Goal: Navigation & Orientation: Find specific page/section

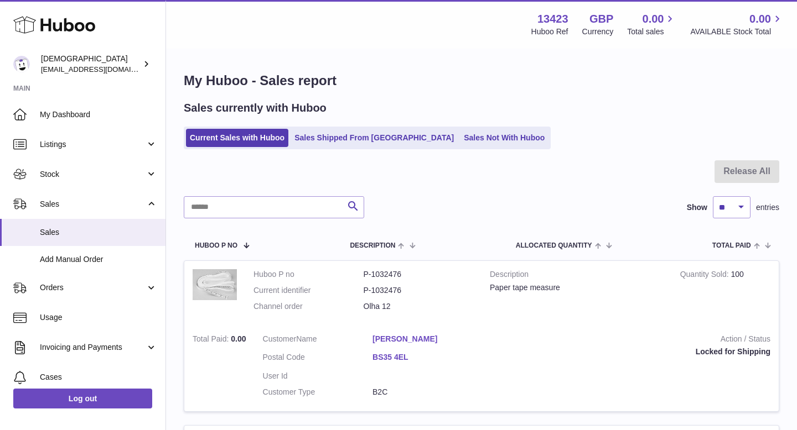
click at [84, 263] on span "Add Manual Order" at bounding box center [98, 259] width 117 height 11
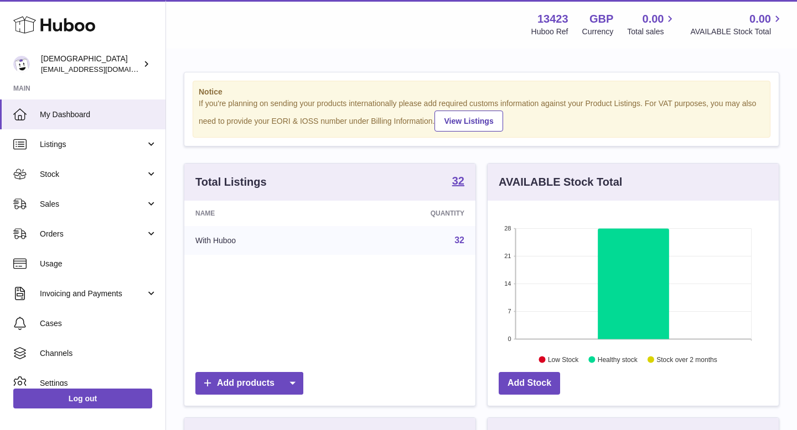
scroll to position [173, 291]
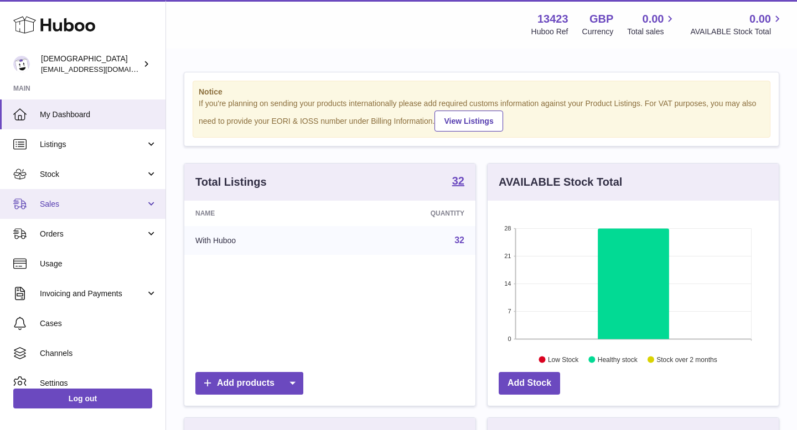
click at [76, 212] on link "Sales" at bounding box center [82, 204] width 165 height 30
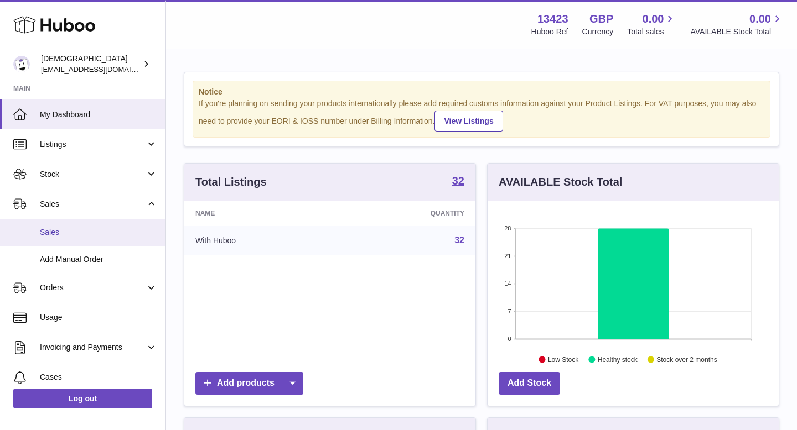
click at [76, 229] on span "Sales" at bounding box center [98, 232] width 117 height 11
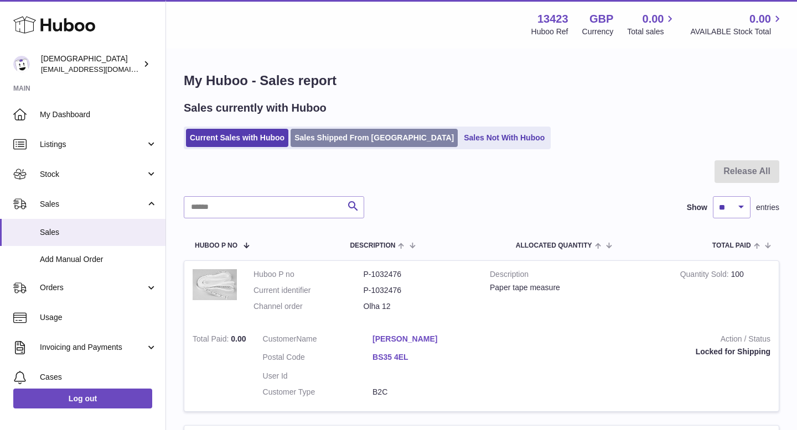
click at [320, 140] on link "Sales Shipped From [GEOGRAPHIC_DATA]" at bounding box center [373, 138] width 167 height 18
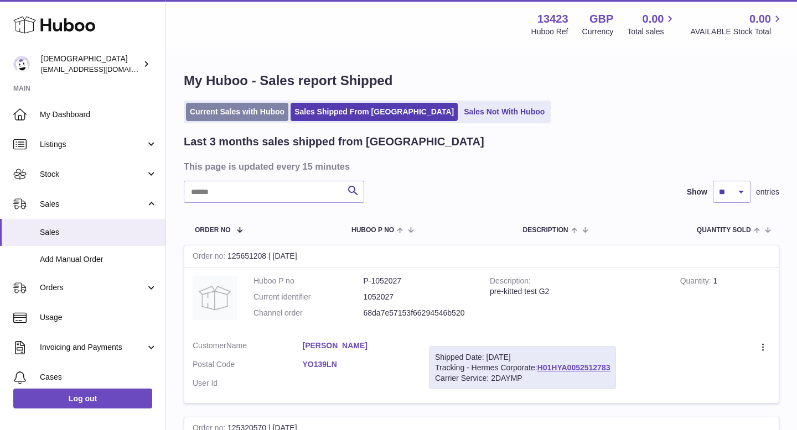
click at [243, 115] on link "Current Sales with Huboo" at bounding box center [237, 112] width 102 height 18
